Goal: Transaction & Acquisition: Purchase product/service

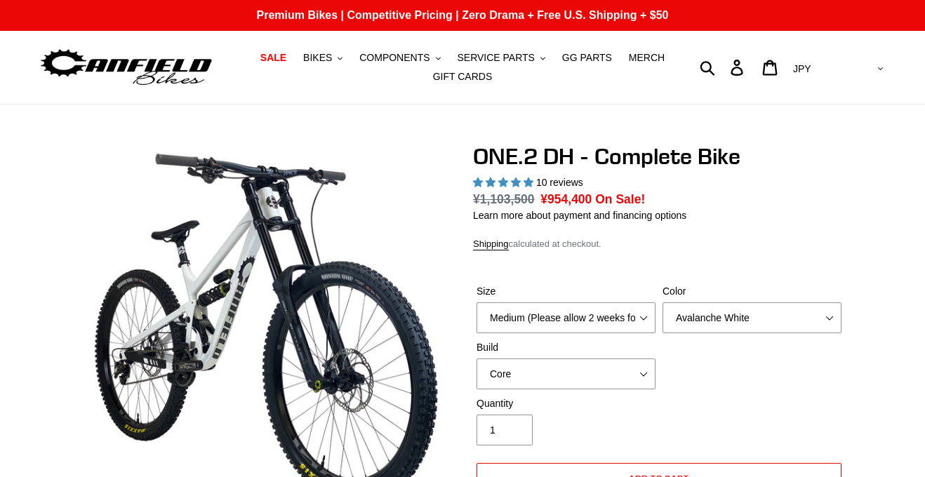
select select "highest-rating"
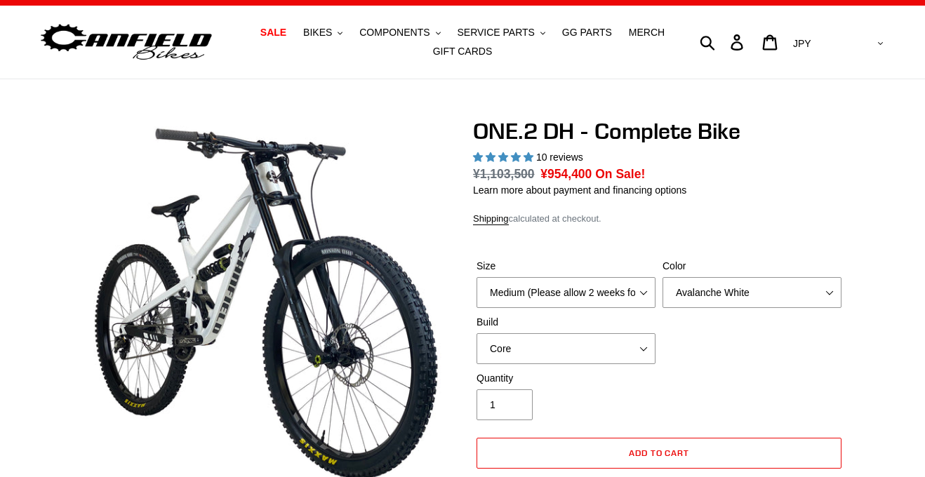
scroll to position [24, 0]
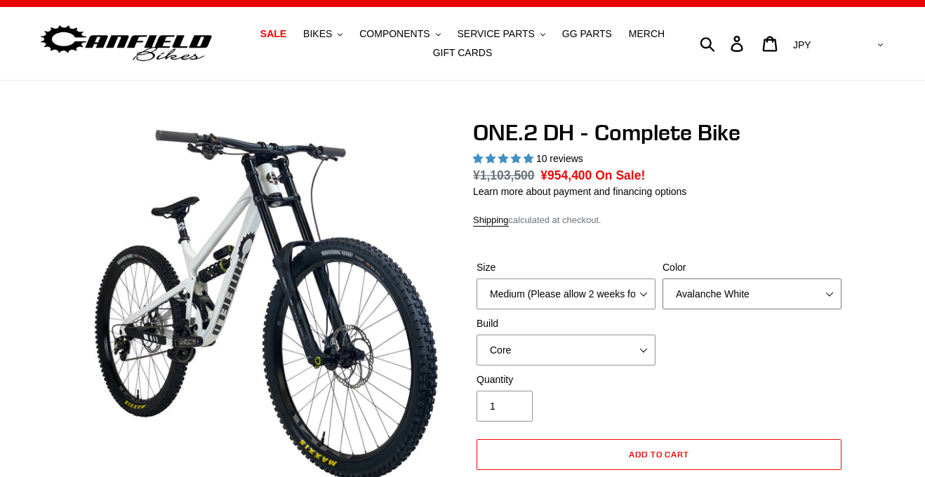
click at [703, 299] on select "Avalanche White Bentonite Grey" at bounding box center [752, 294] width 179 height 31
select select "Bentonite Grey"
click at [663, 279] on select "Avalanche White Bentonite Grey" at bounding box center [752, 294] width 179 height 31
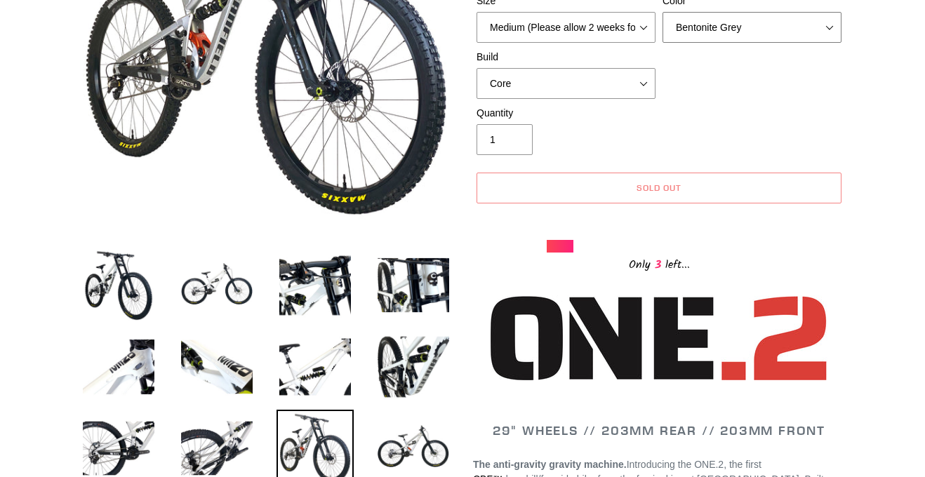
scroll to position [290, 0]
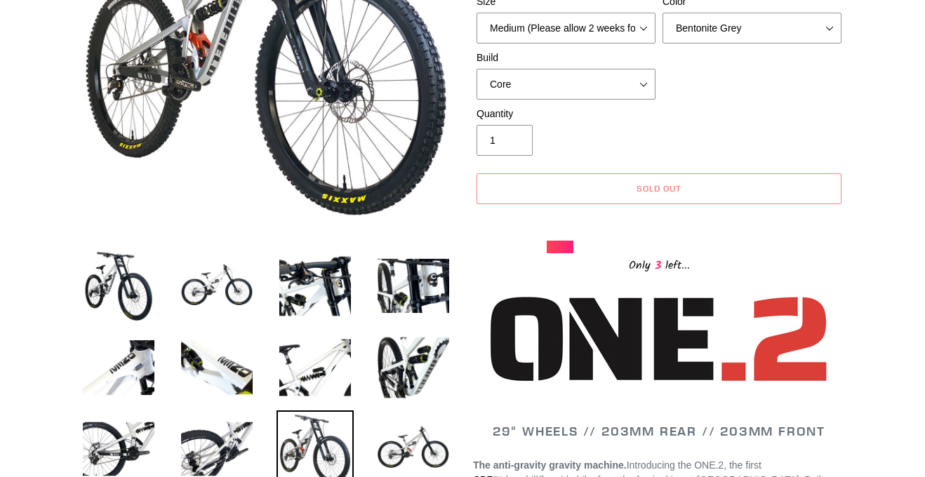
click at [734, 125] on div "Quantity 1" at bounding box center [659, 135] width 372 height 56
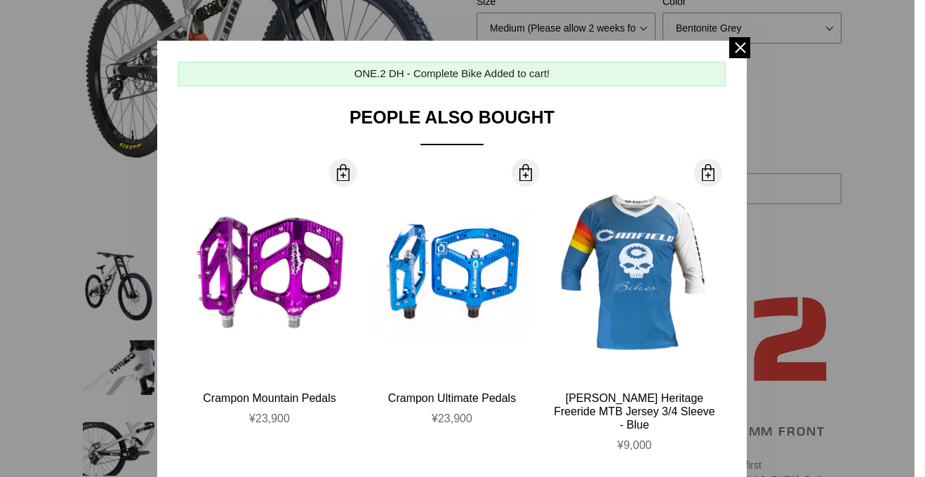
scroll to position [342, 0]
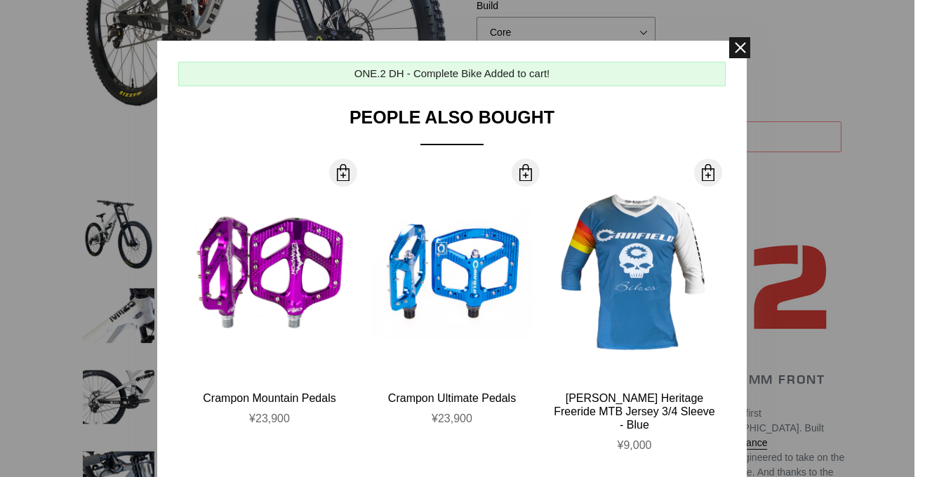
click at [737, 55] on span at bounding box center [739, 47] width 21 height 21
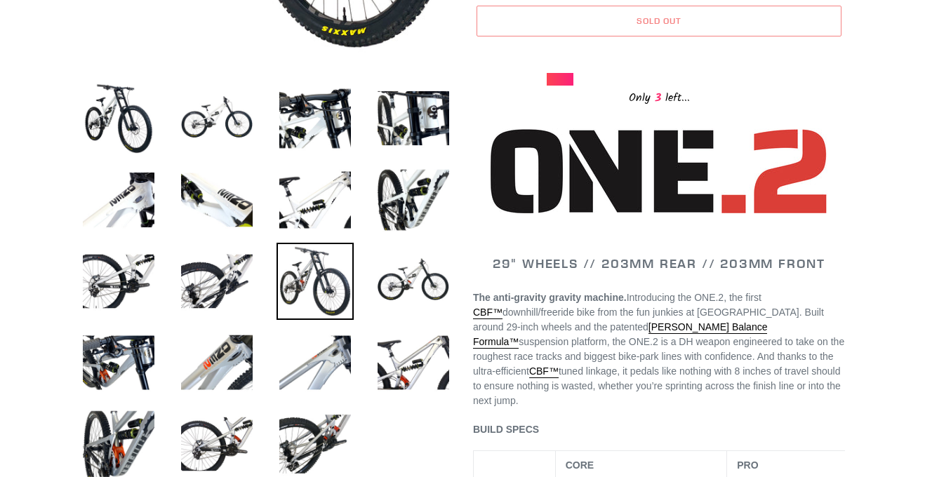
scroll to position [460, 0]
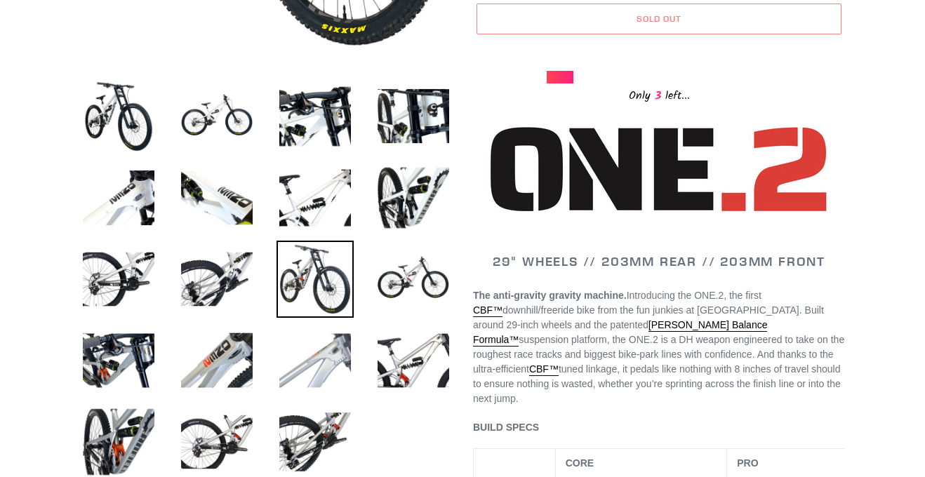
click at [310, 345] on img at bounding box center [315, 360] width 77 height 77
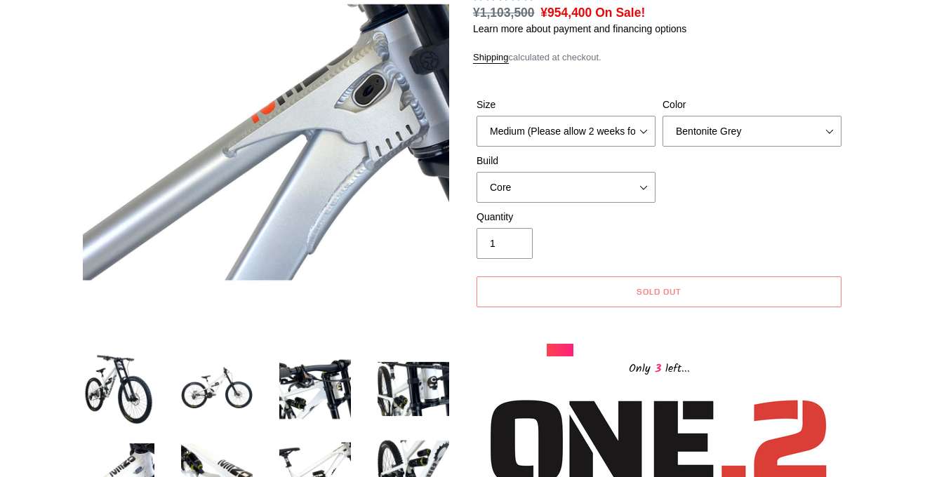
scroll to position [192, 0]
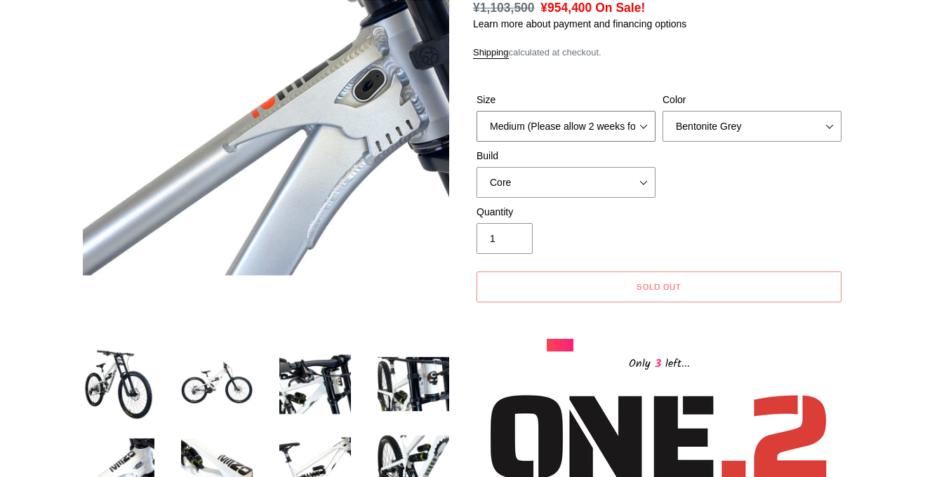
click at [607, 117] on select "Medium (Please allow 2 weeks for delivery) Large (Sold Out)" at bounding box center [566, 126] width 179 height 31
click at [616, 129] on select "Medium (Please allow 2 weeks for delivery) Large (Sold Out)" at bounding box center [566, 126] width 179 height 31
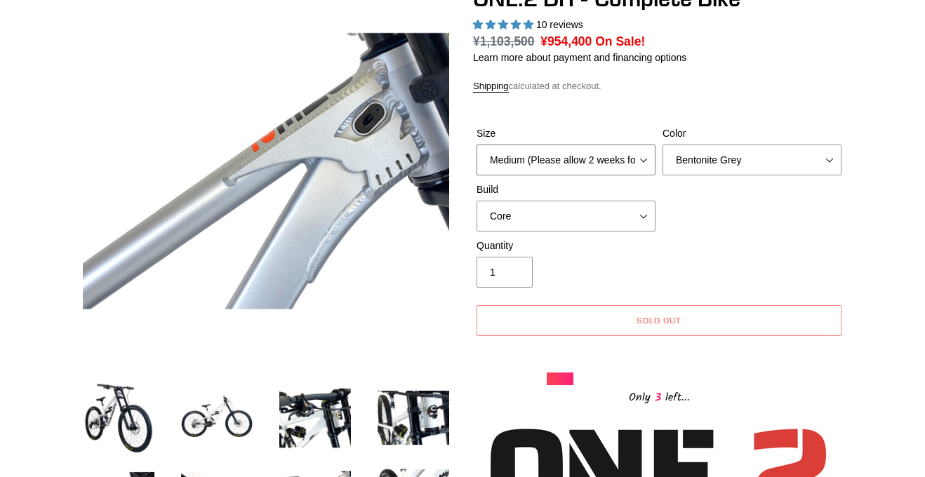
scroll to position [157, 0]
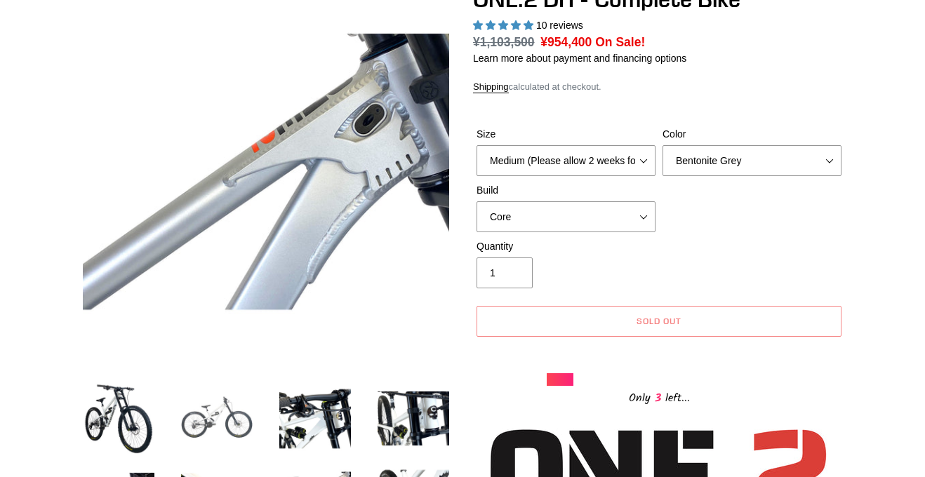
click at [214, 436] on img at bounding box center [216, 419] width 77 height 77
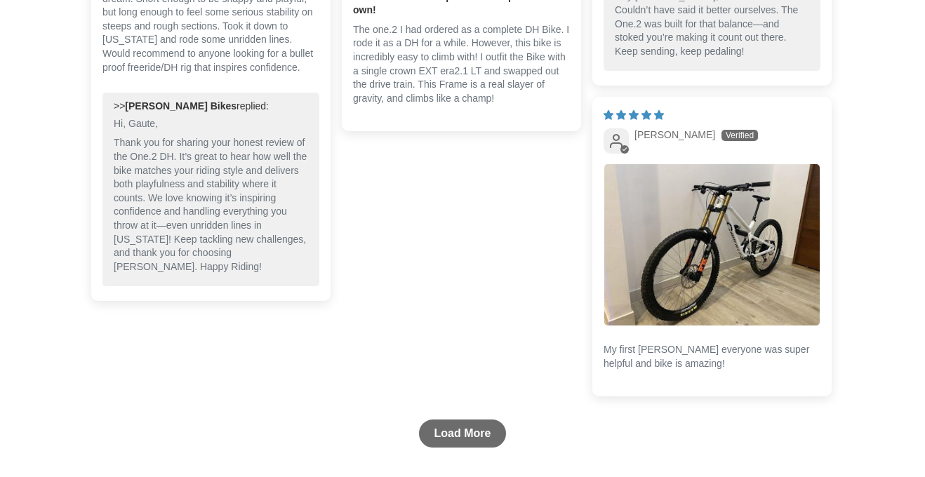
scroll to position [3987, 0]
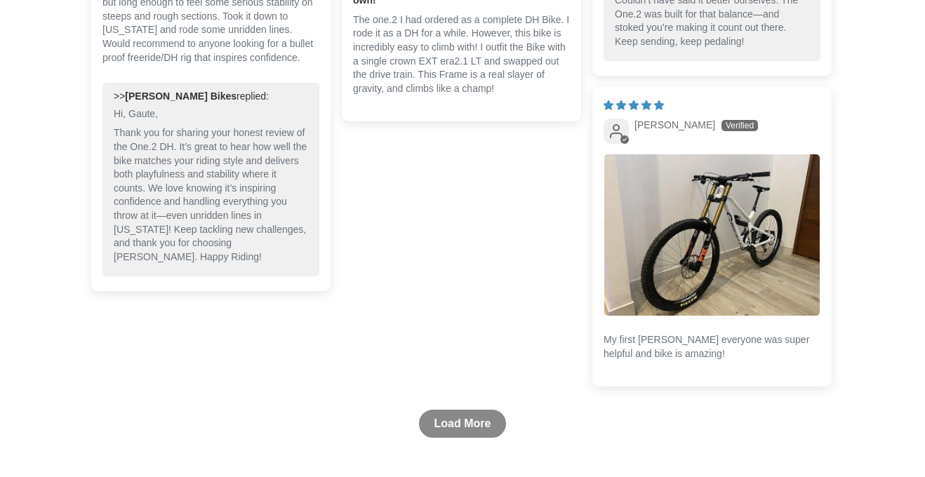
click at [475, 410] on link "Load More" at bounding box center [463, 424] width 88 height 28
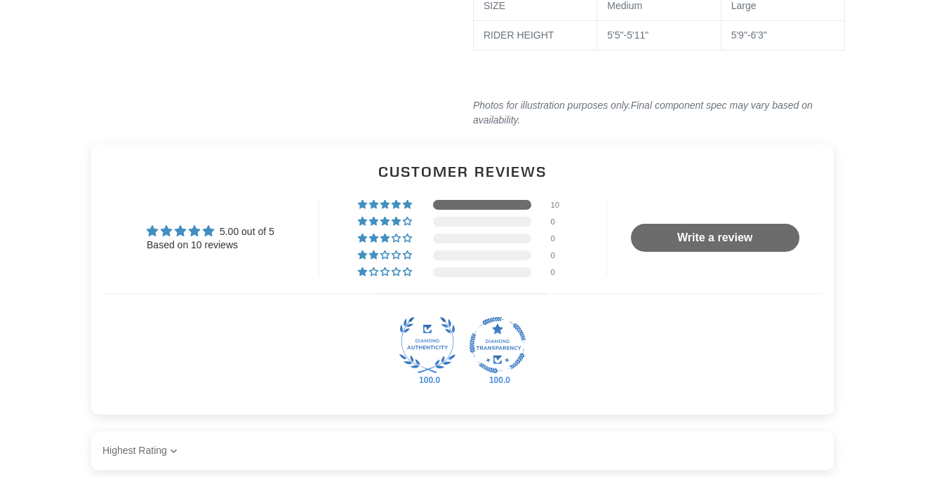
scroll to position [2466, 0]
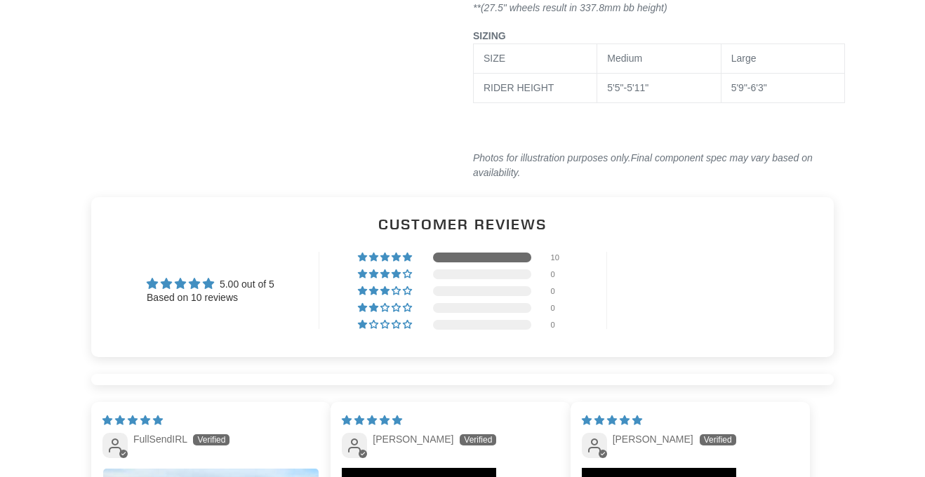
select select "highest-rating"
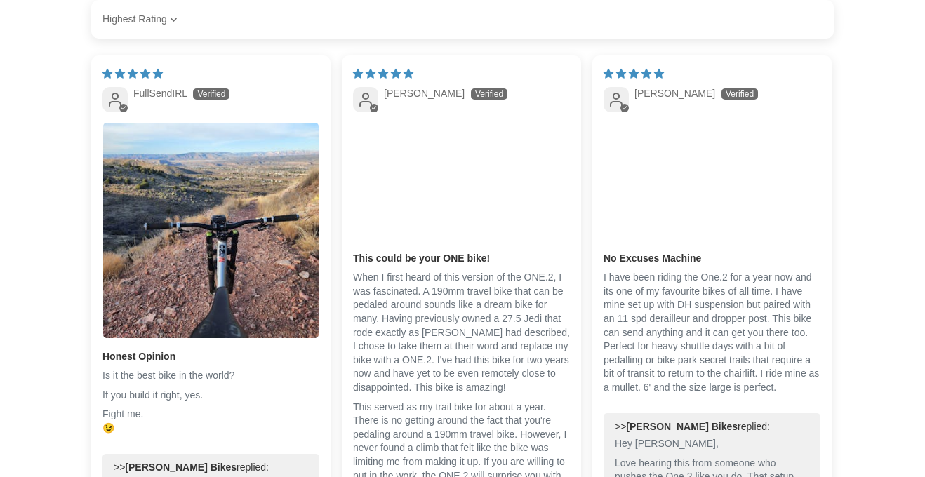
scroll to position [3001, 0]
